Goal: Information Seeking & Learning: Check status

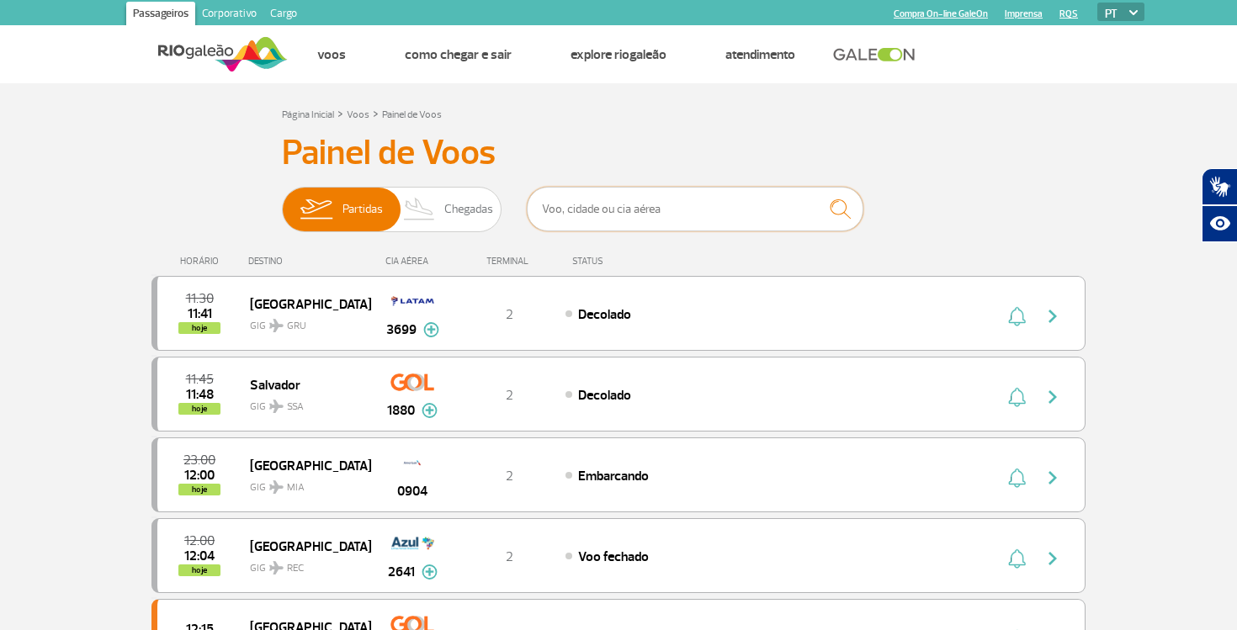
click at [620, 210] on input "text" at bounding box center [695, 209] width 337 height 45
type input "porto seguro"
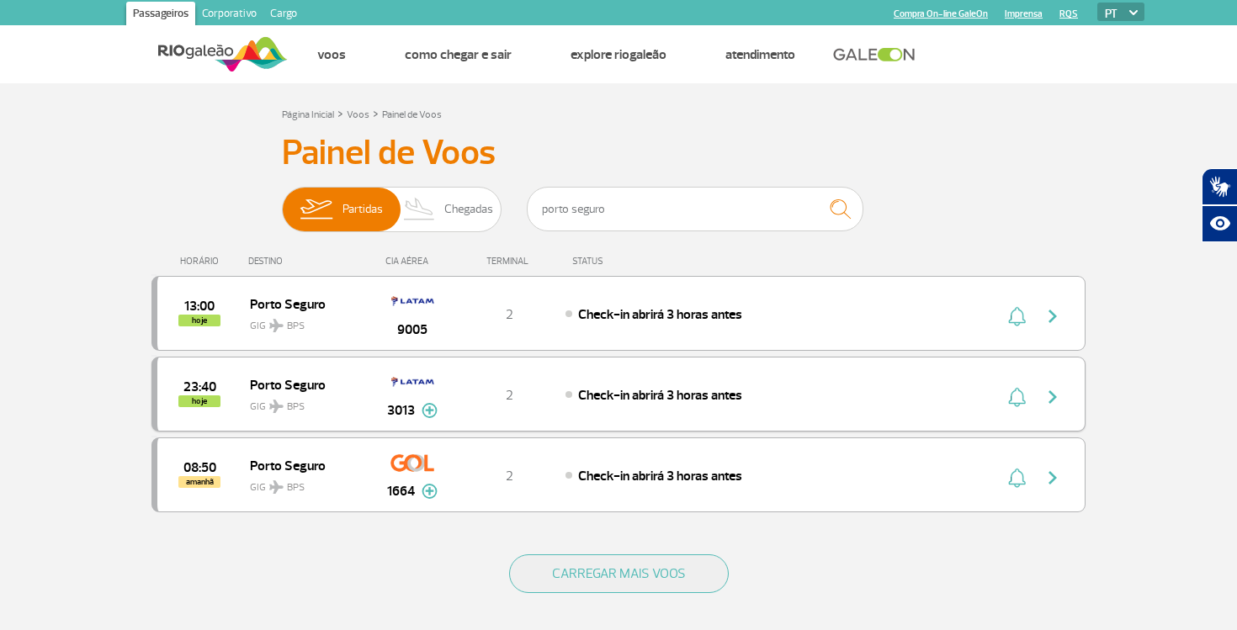
click at [422, 412] on img at bounding box center [430, 410] width 16 height 15
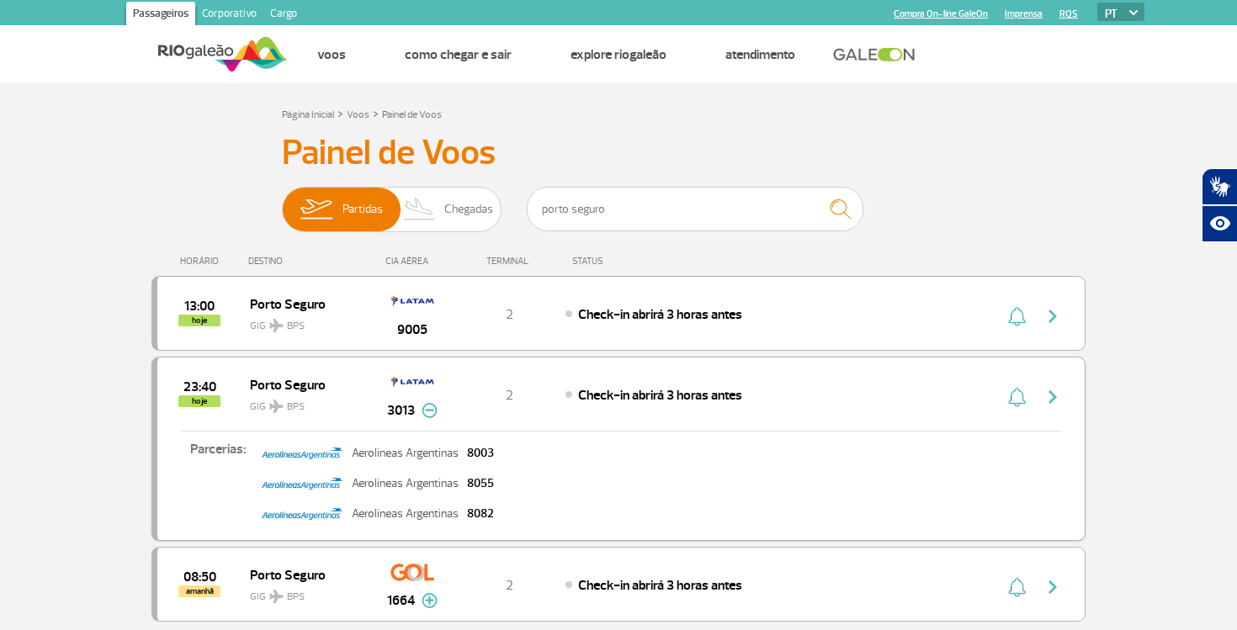
click at [427, 412] on img at bounding box center [430, 410] width 16 height 15
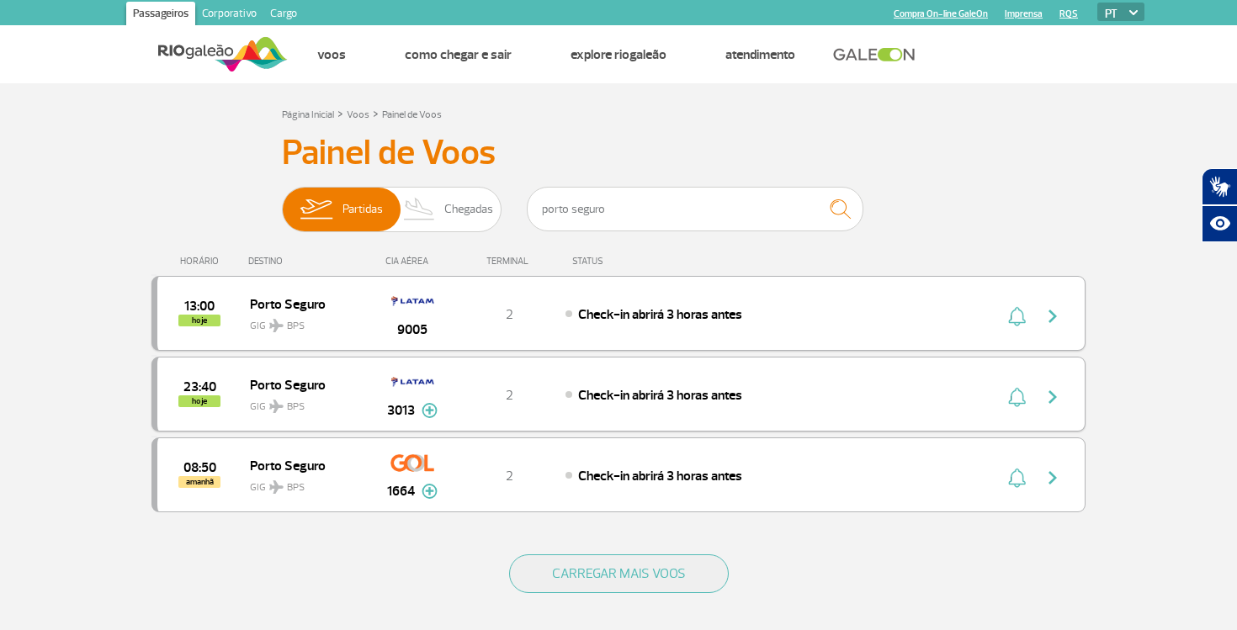
click at [580, 332] on div "13:00 hoje [GEOGRAPHIC_DATA] GIG BPS 9005 2 Check-in abrirá 3 horas antes" at bounding box center [618, 313] width 934 height 75
